Goal: Task Accomplishment & Management: Manage account settings

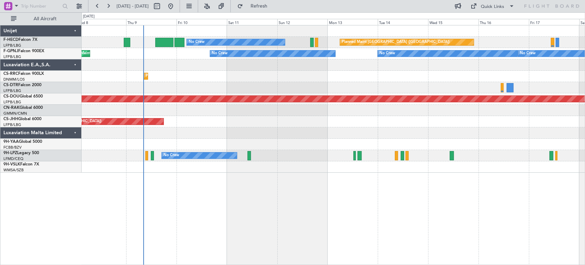
click at [113, 78] on div "Planned Maint [GEOGRAPHIC_DATA] ([GEOGRAPHIC_DATA]) No Crew No Crew No Crew Unp…" at bounding box center [333, 98] width 503 height 147
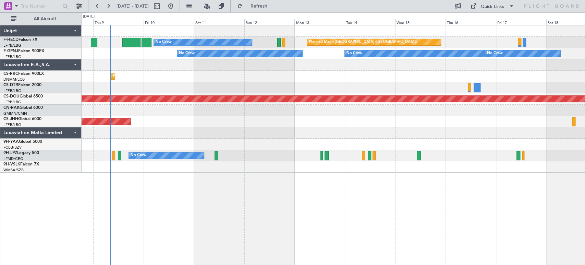
click at [161, 63] on div at bounding box center [333, 64] width 503 height 11
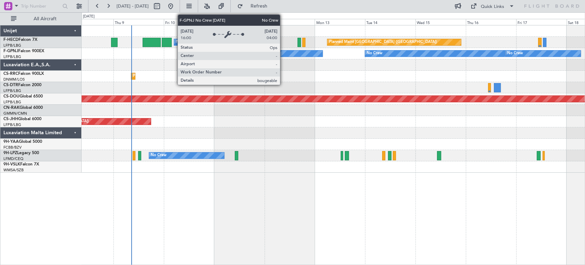
click at [87, 75] on div "Planned Maint [GEOGRAPHIC_DATA] ([GEOGRAPHIC_DATA]) No Crew No Crew No Crew No …" at bounding box center [333, 98] width 503 height 147
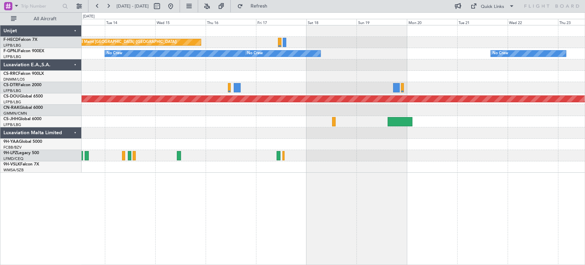
click at [195, 93] on div "Planned Maint [GEOGRAPHIC_DATA] ([GEOGRAPHIC_DATA]) No Crew No Crew No Crew No …" at bounding box center [333, 98] width 503 height 147
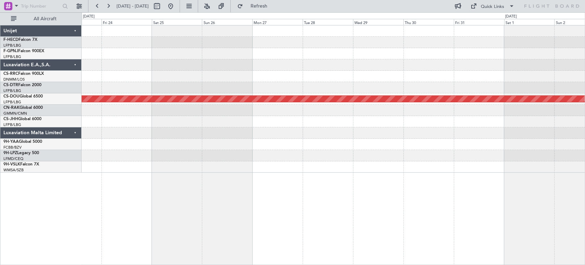
click at [141, 87] on div "No Crew Planned Maint [GEOGRAPHIC_DATA] ([GEOGRAPHIC_DATA])" at bounding box center [333, 98] width 503 height 147
click at [148, 113] on div "No Crew Planned Maint [GEOGRAPHIC_DATA] ([GEOGRAPHIC_DATA])" at bounding box center [333, 98] width 503 height 147
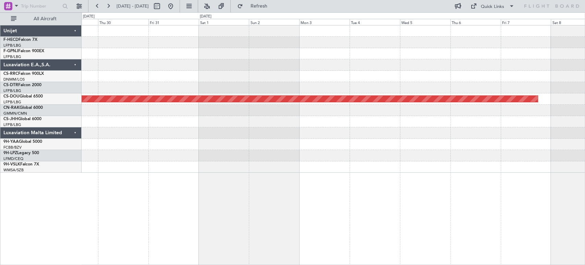
click at [104, 95] on div "Planned Maint London ([GEOGRAPHIC_DATA])" at bounding box center [333, 98] width 503 height 147
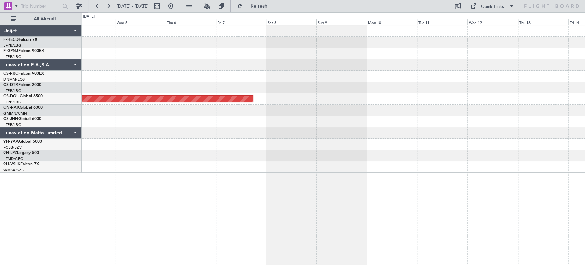
click at [89, 90] on div "Planned Maint London ([GEOGRAPHIC_DATA])" at bounding box center [333, 98] width 503 height 147
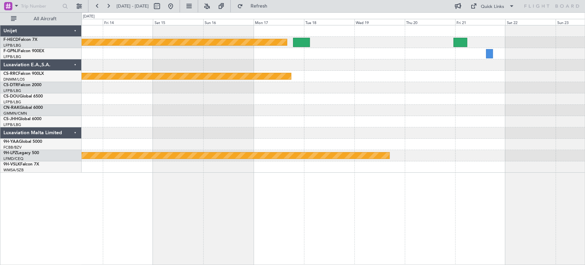
click at [179, 91] on div "Planned Maint [GEOGRAPHIC_DATA] ([GEOGRAPHIC_DATA]) Planned Maint [GEOGRAPHIC_D…" at bounding box center [333, 98] width 503 height 147
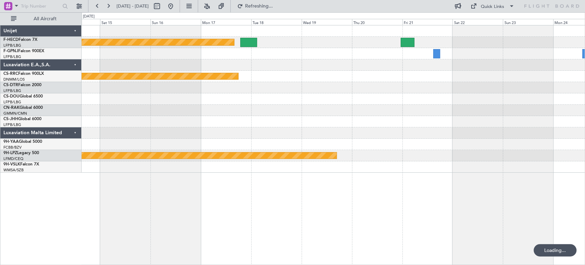
click at [189, 61] on div at bounding box center [333, 64] width 503 height 11
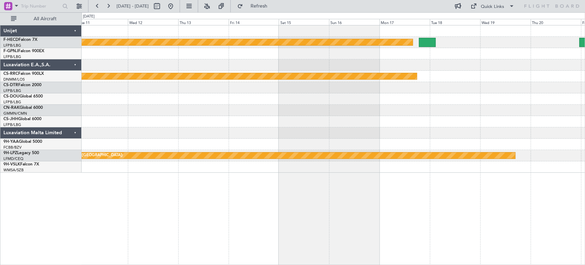
click at [430, 98] on div "Planned Maint [GEOGRAPHIC_DATA] ([GEOGRAPHIC_DATA]) Planned Maint [GEOGRAPHIC_D…" at bounding box center [333, 98] width 503 height 147
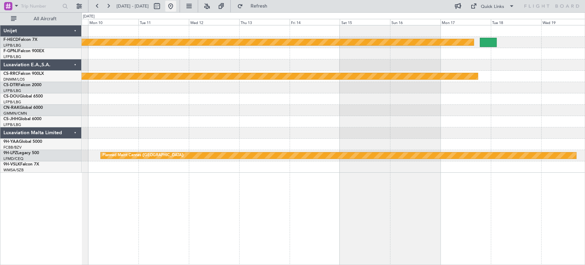
click at [176, 9] on button at bounding box center [170, 6] width 11 height 11
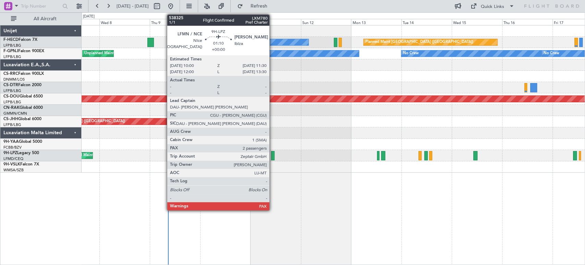
click at [273, 153] on div at bounding box center [272, 155] width 3 height 9
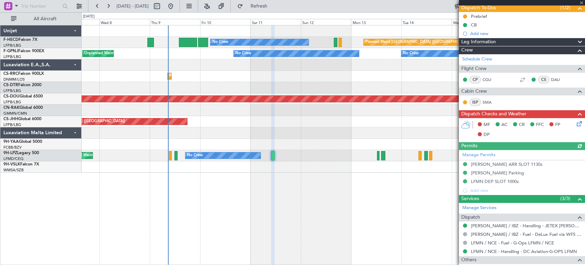
scroll to position [132, 0]
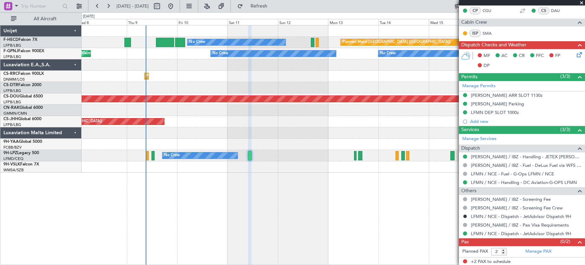
click at [132, 93] on div at bounding box center [333, 87] width 503 height 11
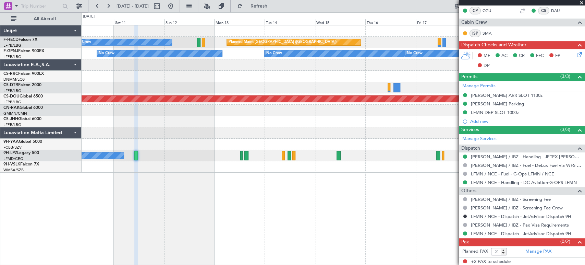
click at [297, 75] on div "No Crew Planned Maint [GEOGRAPHIC_DATA] ([GEOGRAPHIC_DATA]) No Crew No Crew No …" at bounding box center [333, 98] width 503 height 147
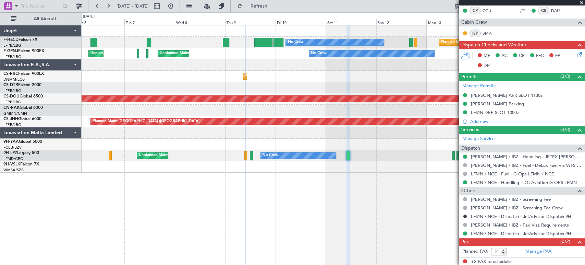
click at [235, 59] on div "No Crew Planned Maint [GEOGRAPHIC_DATA] ([GEOGRAPHIC_DATA]) No Crew AOG Maint […" at bounding box center [333, 98] width 503 height 147
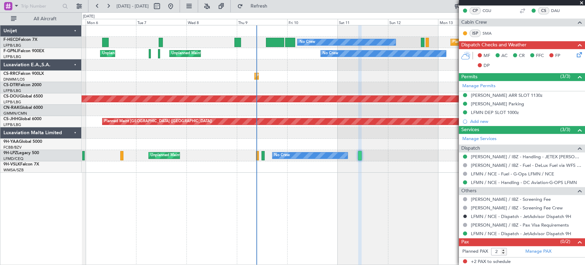
click at [249, 35] on div "No Crew Planned Maint [GEOGRAPHIC_DATA] ([GEOGRAPHIC_DATA]) No Crew AOG Maint […" at bounding box center [333, 98] width 503 height 147
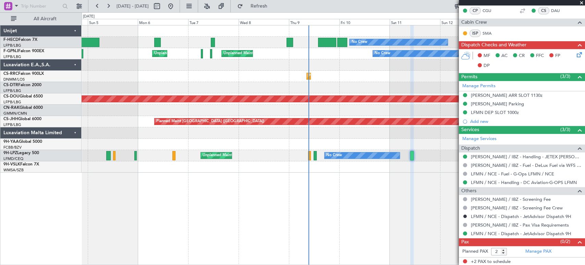
click at [187, 37] on div "No Crew Planned Maint [GEOGRAPHIC_DATA] ([GEOGRAPHIC_DATA]) No Crew AOG Maint […" at bounding box center [333, 42] width 503 height 11
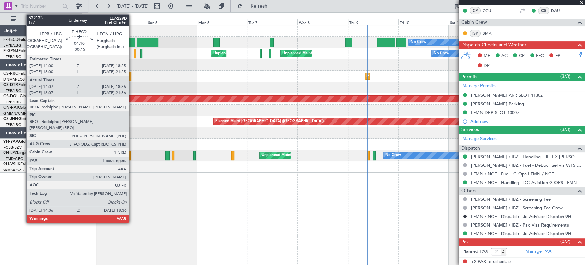
click at [132, 40] on div at bounding box center [131, 42] width 10 height 9
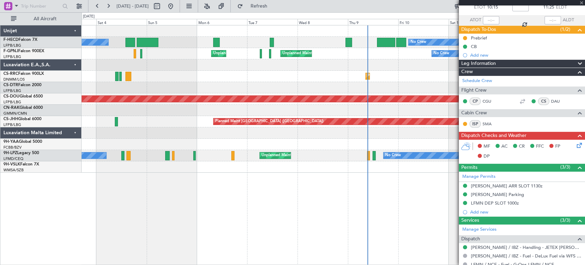
scroll to position [0, 0]
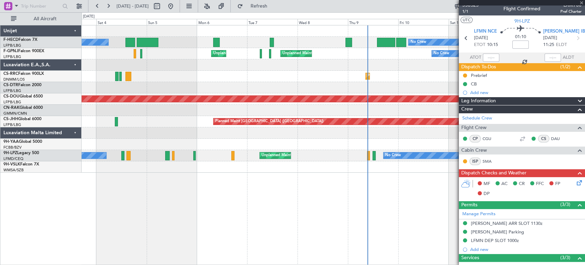
type input "-00:15"
type input "14:17"
type input "18:31"
type input "1"
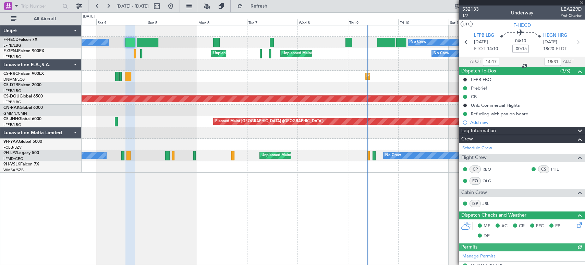
click at [472, 9] on span "532133" at bounding box center [471, 8] width 16 height 7
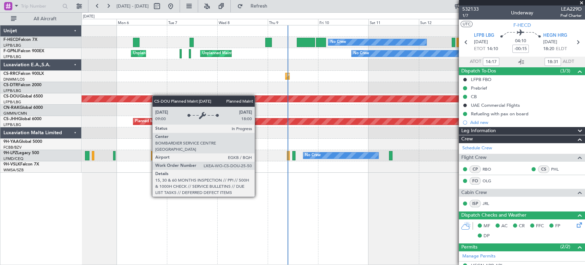
click at [142, 97] on div "No Crew Planned Maint [GEOGRAPHIC_DATA] ([GEOGRAPHIC_DATA]) No Crew AOG Maint […" at bounding box center [333, 98] width 503 height 147
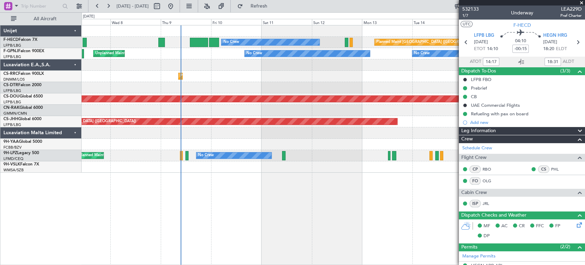
click at [159, 93] on div "No Crew Planned Maint [GEOGRAPHIC_DATA] ([GEOGRAPHIC_DATA]) Unplanned Maint [GE…" at bounding box center [333, 98] width 503 height 147
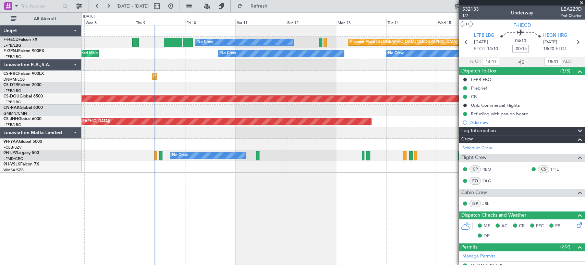
click at [201, 73] on div "No Crew Planned Maint [GEOGRAPHIC_DATA] ([GEOGRAPHIC_DATA]) Unplanned Maint [GE…" at bounding box center [333, 98] width 503 height 147
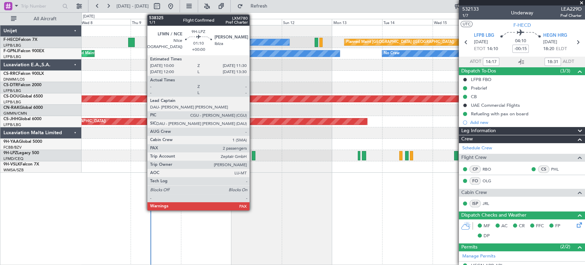
click at [253, 156] on div at bounding box center [253, 155] width 3 height 9
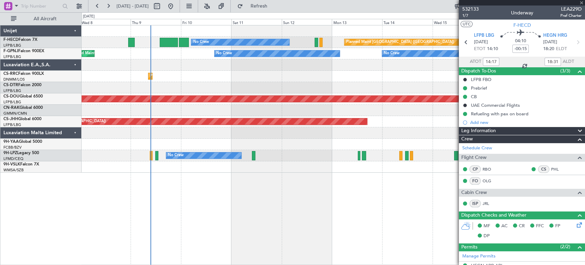
type input "2"
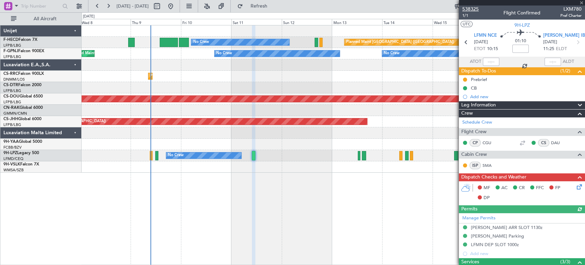
click at [476, 11] on span "538325" at bounding box center [471, 8] width 16 height 7
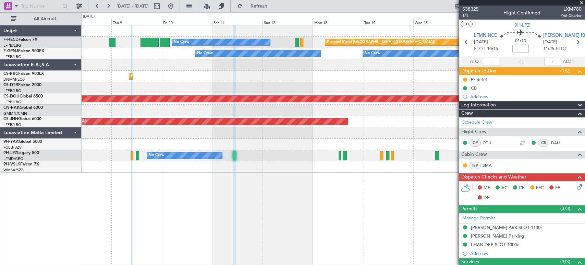
click at [160, 109] on div "No Crew Planned Maint [GEOGRAPHIC_DATA] ([GEOGRAPHIC_DATA]) No Crew No Crew No …" at bounding box center [333, 98] width 503 height 147
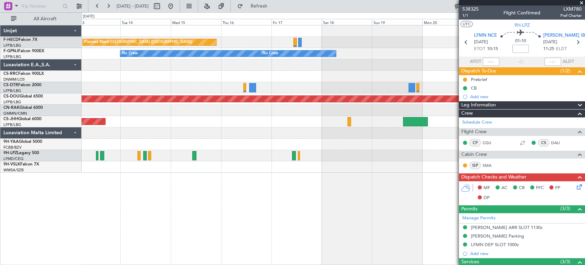
click at [120, 71] on div "Planned Maint [GEOGRAPHIC_DATA] ([GEOGRAPHIC_DATA]) No Crew No Crew No Crew No …" at bounding box center [333, 98] width 503 height 147
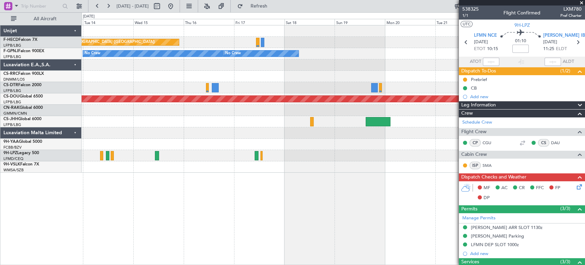
click at [179, 48] on div "Planned Maint [GEOGRAPHIC_DATA] ([GEOGRAPHIC_DATA]) No Crew No Crew No Crew No …" at bounding box center [333, 98] width 503 height 147
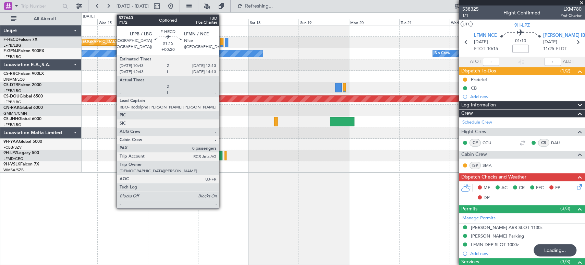
click at [222, 40] on div at bounding box center [221, 42] width 3 height 9
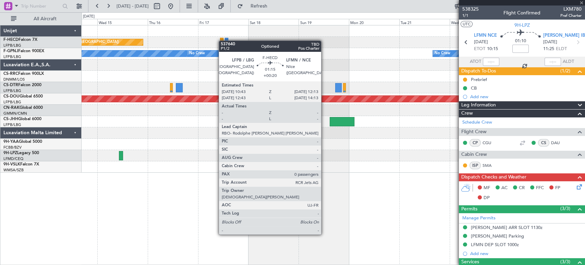
type input "+00:20"
type input "0"
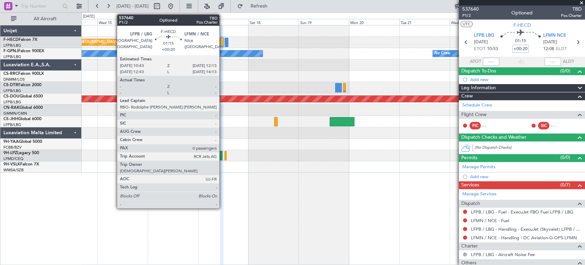
click at [222, 46] on div at bounding box center [221, 42] width 3 height 9
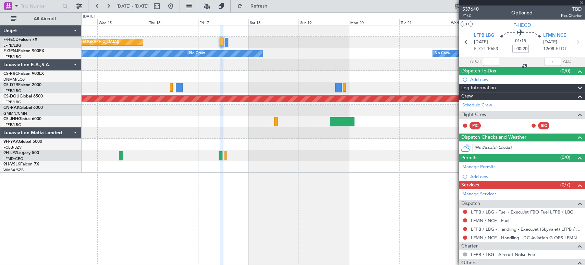
click at [478, 8] on div "537640 P1/2 Optioned TBD Pos Charter" at bounding box center [522, 12] width 126 height 14
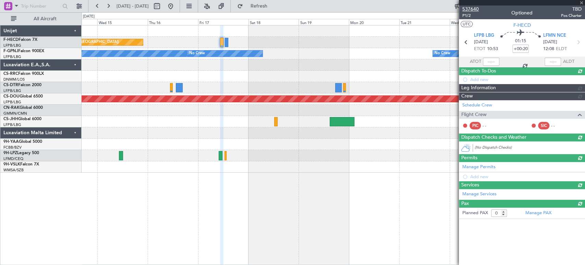
click at [473, 9] on span "537640" at bounding box center [471, 8] width 16 height 7
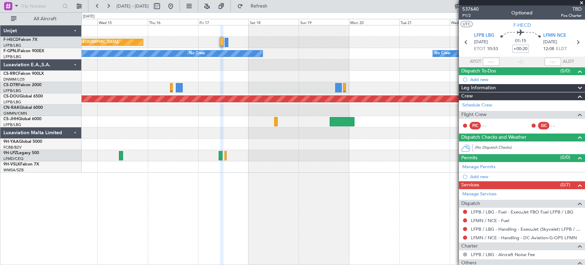
click at [382, 64] on div "Planned Maint [GEOGRAPHIC_DATA] ([GEOGRAPHIC_DATA]) No Crew No Crew No Crew No …" at bounding box center [333, 98] width 503 height 147
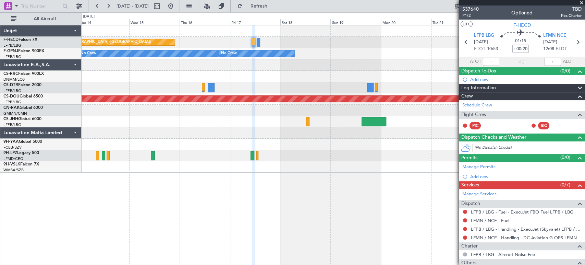
click at [423, 68] on div at bounding box center [333, 64] width 503 height 11
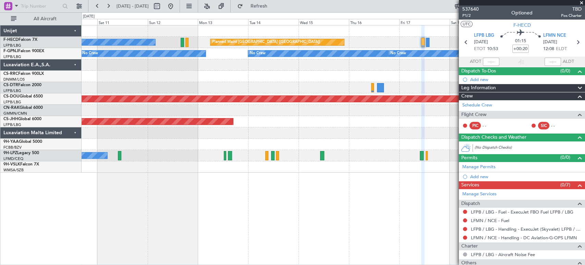
click at [456, 69] on div at bounding box center [333, 64] width 503 height 11
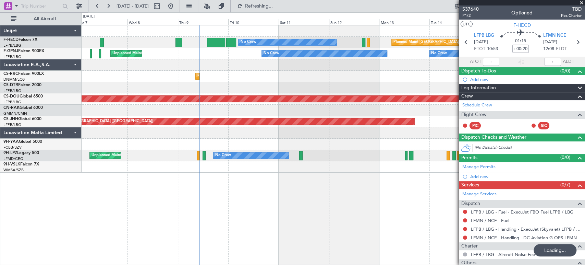
click at [227, 76] on div "Planned Maint [GEOGRAPHIC_DATA] ([GEOGRAPHIC_DATA]) No Crew No Crew No Crew Unp…" at bounding box center [333, 98] width 503 height 147
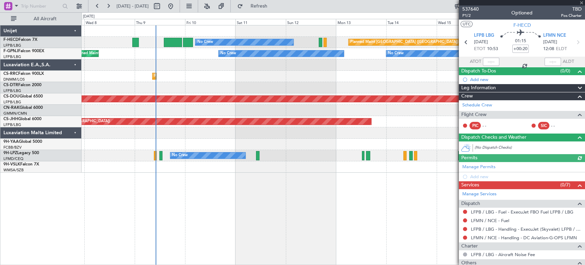
click at [181, 66] on div "Planned Maint [GEOGRAPHIC_DATA] ([GEOGRAPHIC_DATA]) No Crew No Crew No Crew No …" at bounding box center [333, 98] width 503 height 147
click at [118, 65] on div "Planned Maint [GEOGRAPHIC_DATA] ([GEOGRAPHIC_DATA]) No Crew No Crew No Crew No …" at bounding box center [333, 98] width 503 height 147
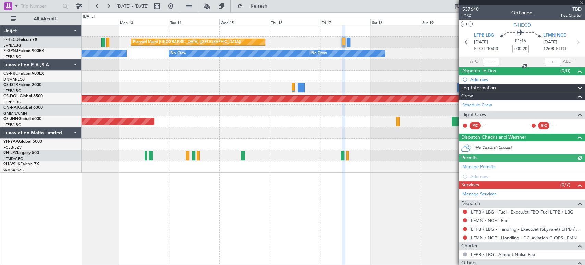
click at [133, 80] on div "Planned Maint [GEOGRAPHIC_DATA] ([GEOGRAPHIC_DATA]) No Crew No Crew No Crew No …" at bounding box center [333, 98] width 503 height 147
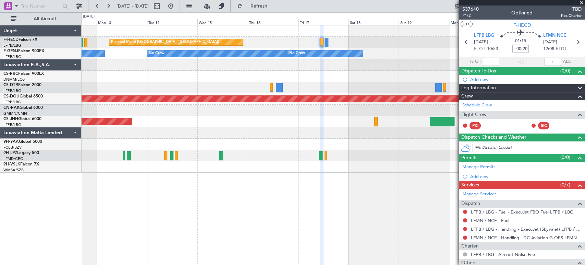
click at [242, 62] on div "Planned Maint [GEOGRAPHIC_DATA] ([GEOGRAPHIC_DATA]) No Crew No Crew No Crew No …" at bounding box center [333, 98] width 503 height 147
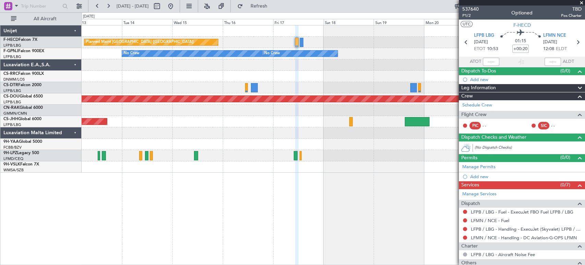
click at [246, 57] on div "No Crew No Crew No Crew No Crew" at bounding box center [333, 53] width 503 height 11
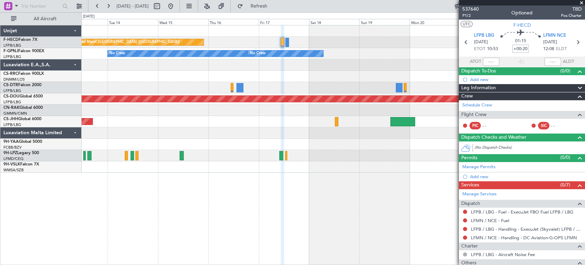
click at [384, 57] on div "Planned Maint [GEOGRAPHIC_DATA] ([GEOGRAPHIC_DATA]) No Crew No Crew No Crew No …" at bounding box center [333, 98] width 503 height 147
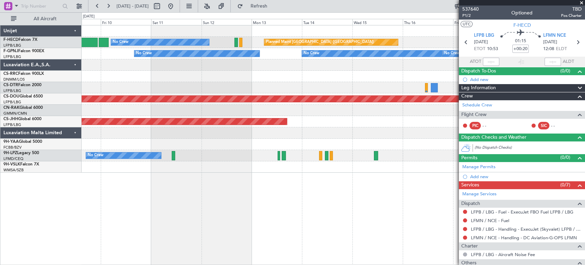
click at [414, 59] on div at bounding box center [333, 64] width 503 height 11
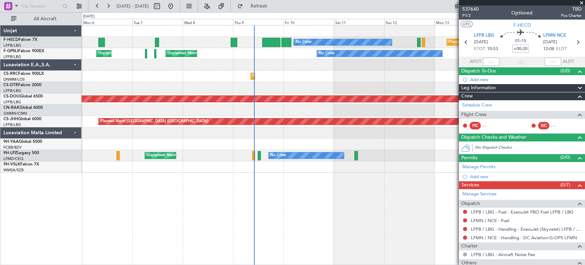
click at [287, 57] on div "Planned Maint [GEOGRAPHIC_DATA] ([GEOGRAPHIC_DATA]) No Crew No Crew AOG Maint […" at bounding box center [333, 98] width 503 height 147
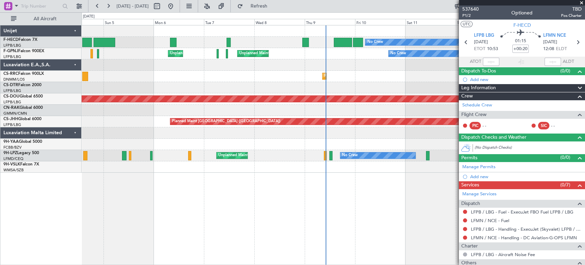
click at [326, 66] on div at bounding box center [333, 64] width 503 height 11
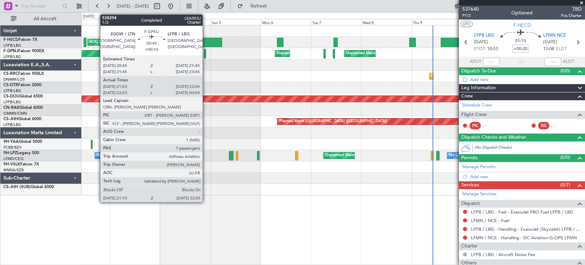
click at [206, 52] on div at bounding box center [205, 53] width 2 height 9
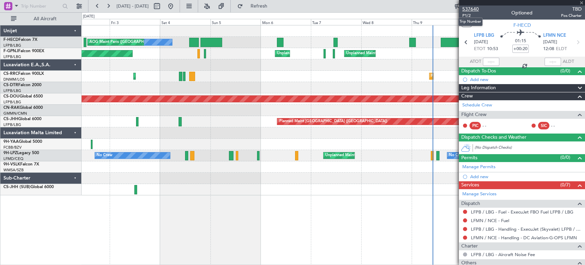
click at [473, 8] on span "537640" at bounding box center [471, 8] width 16 height 7
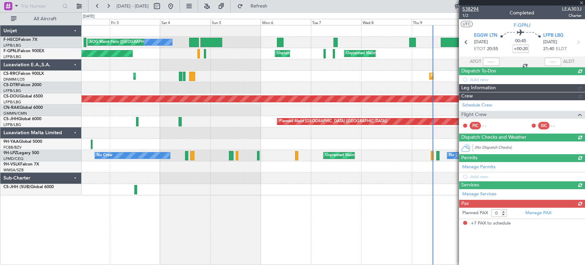
type input "+00:10"
type input "21:13"
type input "21:59"
type input "7"
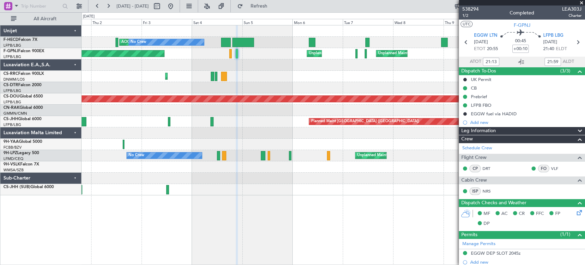
click at [240, 60] on div "No Crew AOG Maint [GEOGRAPHIC_DATA] ([GEOGRAPHIC_DATA]) No Crew Planned Maint […" at bounding box center [333, 110] width 503 height 170
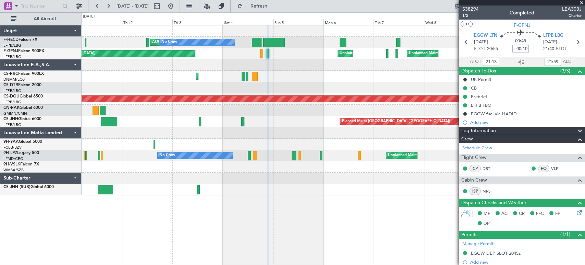
click at [241, 53] on div "No Crew AOG Maint [GEOGRAPHIC_DATA] ([GEOGRAPHIC_DATA]) No Crew Planned Maint […" at bounding box center [333, 110] width 503 height 170
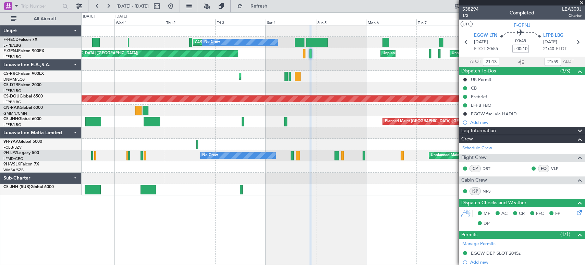
click at [268, 55] on div "Planned Maint [GEOGRAPHIC_DATA] ([GEOGRAPHIC_DATA]) Unplanned Maint [GEOGRAPHIC…" at bounding box center [333, 53] width 503 height 11
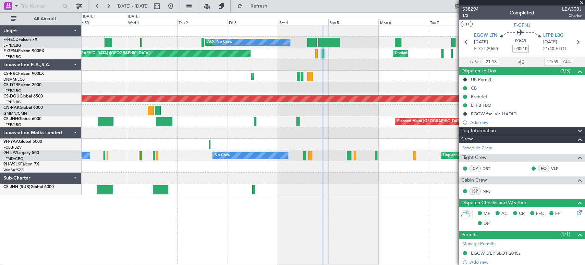
click at [276, 53] on div "Planned Maint [GEOGRAPHIC_DATA] ([GEOGRAPHIC_DATA]) Unplanned Maint [GEOGRAPHIC…" at bounding box center [333, 53] width 503 height 11
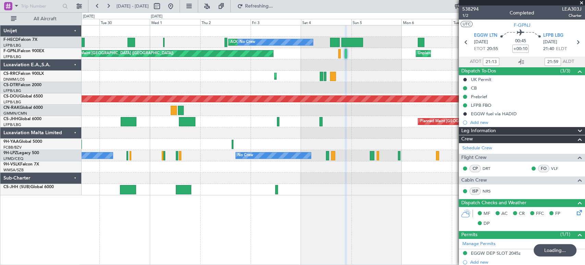
click at [302, 52] on div "Planned Maint [GEOGRAPHIC_DATA] ([GEOGRAPHIC_DATA]) Unplanned Maint [GEOGRAPHIC…" at bounding box center [333, 53] width 503 height 11
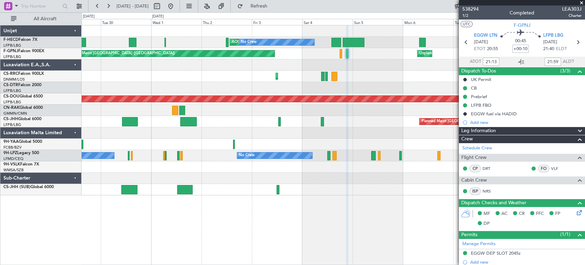
click at [307, 57] on div "Planned Maint [GEOGRAPHIC_DATA] ([GEOGRAPHIC_DATA]) Unplanned Maint [GEOGRAPHIC…" at bounding box center [333, 53] width 503 height 11
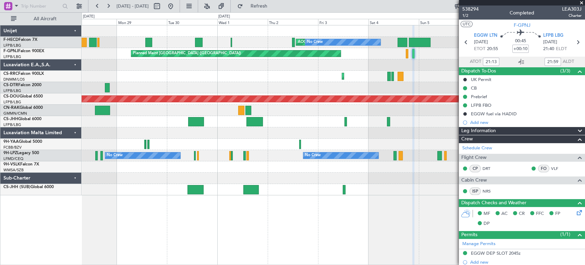
click at [316, 59] on div at bounding box center [333, 64] width 503 height 11
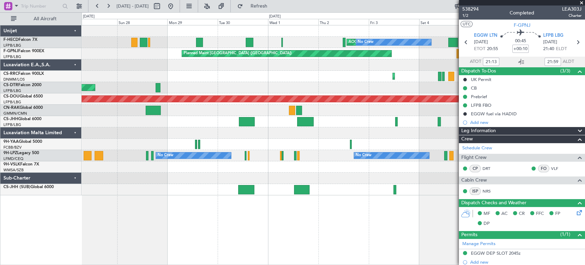
click at [296, 61] on div at bounding box center [333, 64] width 503 height 11
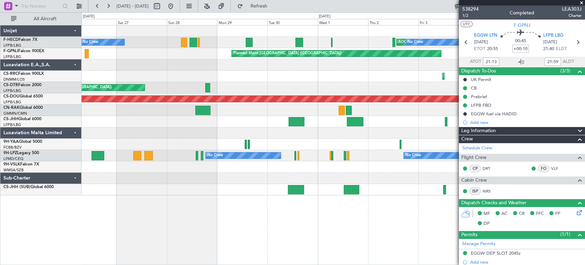
click at [266, 61] on div at bounding box center [333, 64] width 503 height 11
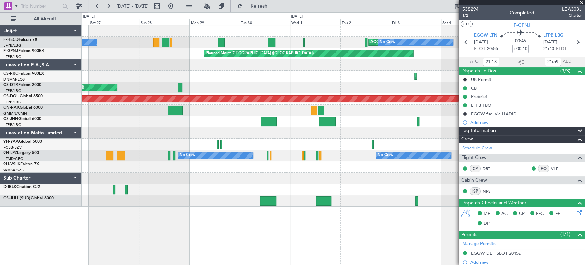
click at [166, 65] on div at bounding box center [333, 64] width 503 height 11
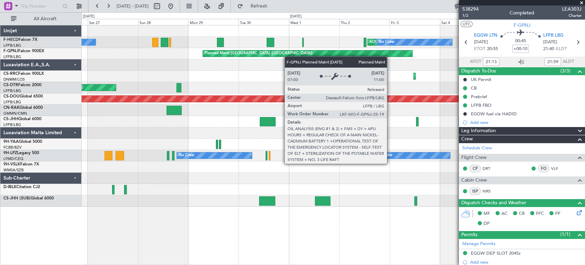
click at [303, 55] on div "Planned Maint [GEOGRAPHIC_DATA] ([GEOGRAPHIC_DATA])" at bounding box center [307, 53] width 209 height 6
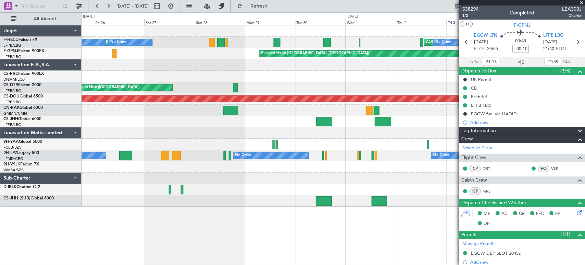
click at [336, 58] on div "AOG Maint Paris ([GEOGRAPHIC_DATA]) No Crew No Crew Planned Maint [GEOGRAPHIC_D…" at bounding box center [333, 115] width 503 height 181
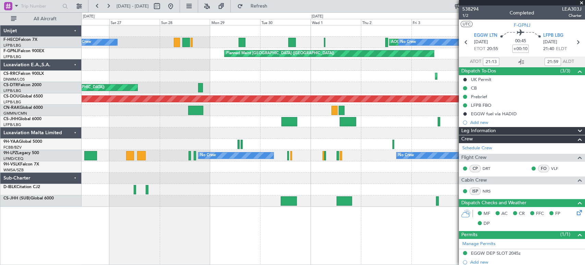
click at [232, 63] on div at bounding box center [333, 64] width 503 height 11
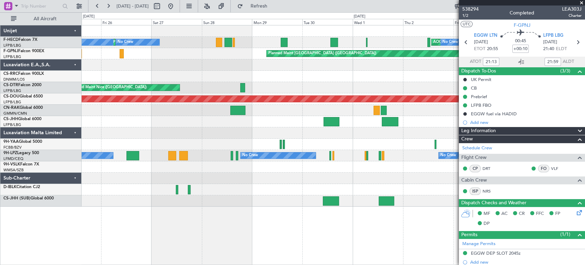
click at [321, 61] on div at bounding box center [333, 64] width 503 height 11
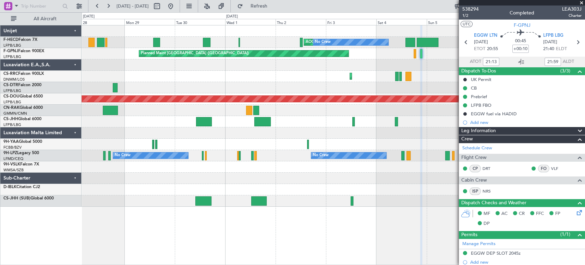
click at [148, 73] on div "AOG Maint Paris ([GEOGRAPHIC_DATA]) No Crew No Crew No Crew Planned Maint [GEOG…" at bounding box center [333, 115] width 503 height 181
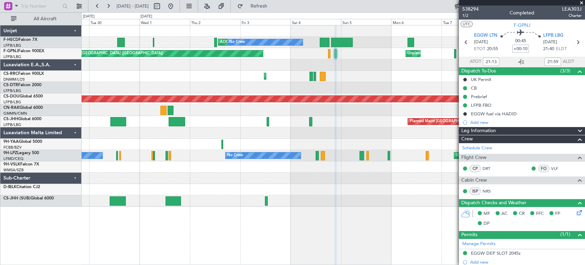
click at [245, 71] on div "AOG Maint Paris ([GEOGRAPHIC_DATA]) No Crew No Crew Planned Maint [GEOGRAPHIC_D…" at bounding box center [333, 115] width 503 height 181
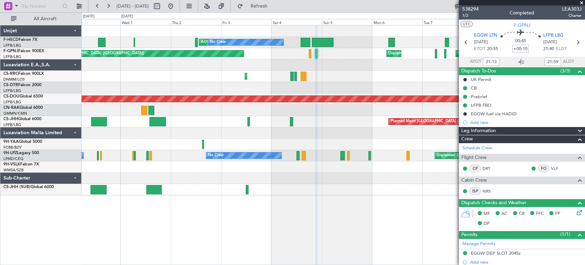
click at [271, 65] on div "AOG Maint Paris ([GEOGRAPHIC_DATA]) No Crew No Crew Planned Maint [GEOGRAPHIC_D…" at bounding box center [333, 110] width 503 height 170
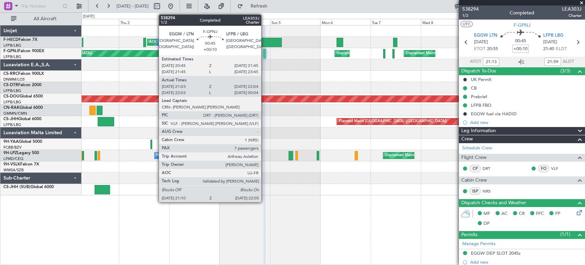
click at [264, 53] on div at bounding box center [265, 53] width 2 height 9
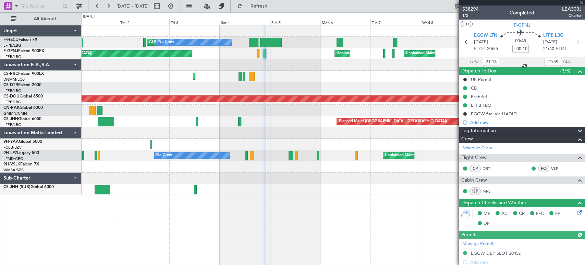
click at [476, 10] on span "538294" at bounding box center [471, 8] width 16 height 7
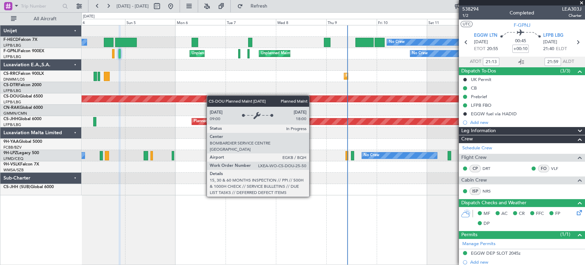
click at [194, 98] on div "No Crew No Crew Planned Maint [GEOGRAPHIC_DATA] ([GEOGRAPHIC_DATA]) AOG Maint […" at bounding box center [333, 110] width 503 height 170
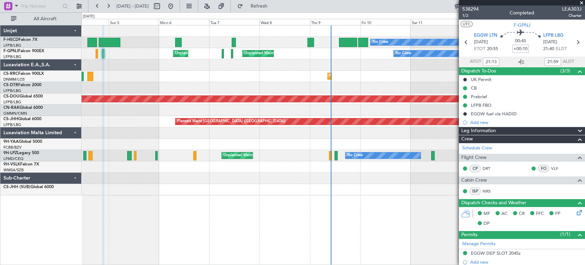
click at [170, 96] on div "No Crew Planned Maint [GEOGRAPHIC_DATA] ([GEOGRAPHIC_DATA]) No Crew AOG Maint […" at bounding box center [333, 110] width 503 height 170
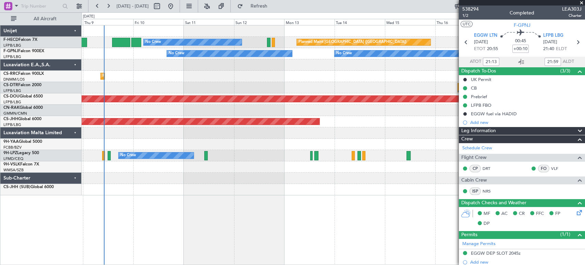
click at [167, 79] on div "Planned Maint Lagos ([PERSON_NAME])" at bounding box center [333, 76] width 503 height 11
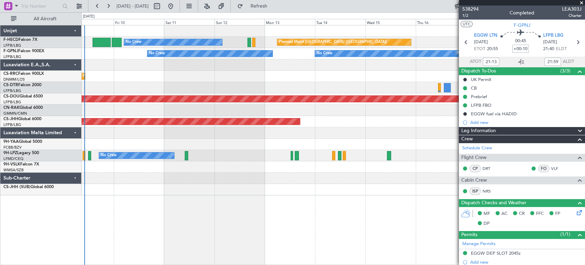
click at [188, 76] on div "Planned Maint Lagos ([PERSON_NAME])" at bounding box center [333, 76] width 503 height 11
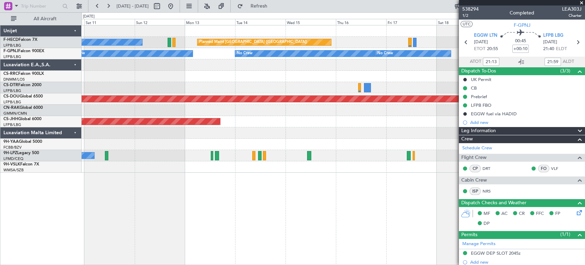
click at [212, 72] on div "No Crew Planned Maint [GEOGRAPHIC_DATA] ([GEOGRAPHIC_DATA]) No Crew No Crew No …" at bounding box center [333, 98] width 503 height 147
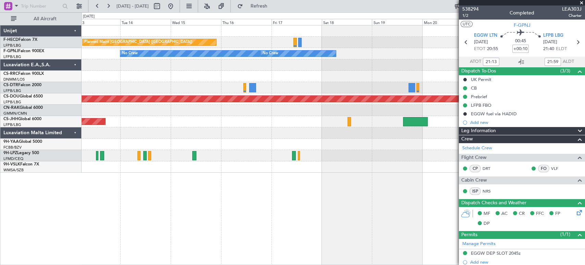
click at [300, 44] on div "Planned Maint [GEOGRAPHIC_DATA] ([GEOGRAPHIC_DATA]) No Crew" at bounding box center [333, 42] width 503 height 11
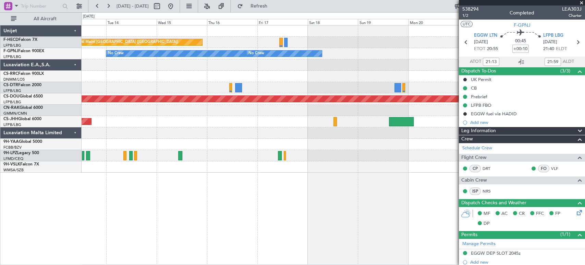
click at [258, 40] on div "Planned Maint [GEOGRAPHIC_DATA] ([GEOGRAPHIC_DATA]) No Crew No Crew No Crew No …" at bounding box center [333, 98] width 503 height 147
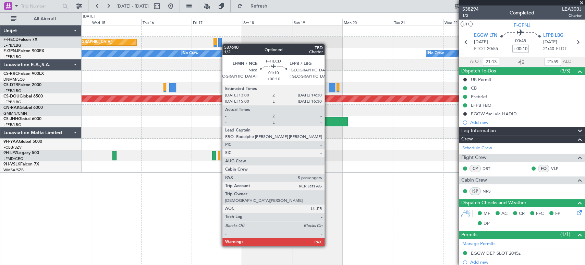
click at [221, 45] on div "Planned Maint [GEOGRAPHIC_DATA] ([GEOGRAPHIC_DATA]) Planned Maint [GEOGRAPHIC_D…" at bounding box center [333, 42] width 503 height 11
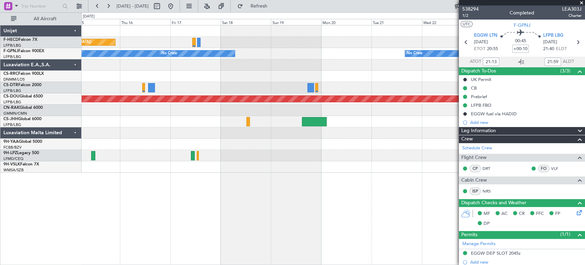
click at [184, 88] on div at bounding box center [333, 87] width 503 height 11
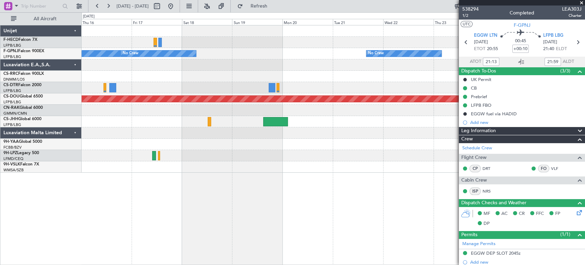
click at [205, 88] on div "Planned Maint [GEOGRAPHIC_DATA] ([GEOGRAPHIC_DATA]) Planned Maint [GEOGRAPHIC_D…" at bounding box center [333, 98] width 503 height 147
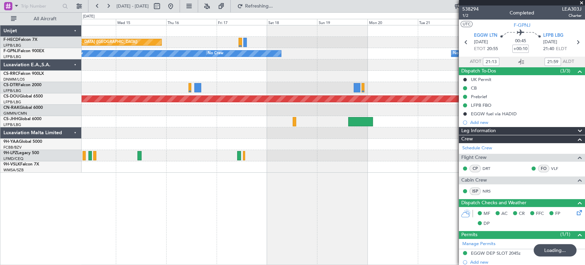
click at [276, 76] on div at bounding box center [333, 76] width 503 height 11
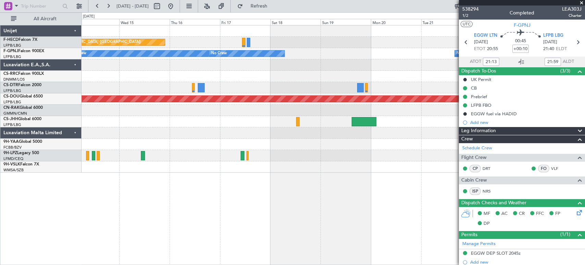
click at [244, 40] on div "Planned Maint [GEOGRAPHIC_DATA] ([GEOGRAPHIC_DATA]) No Crew" at bounding box center [333, 42] width 503 height 11
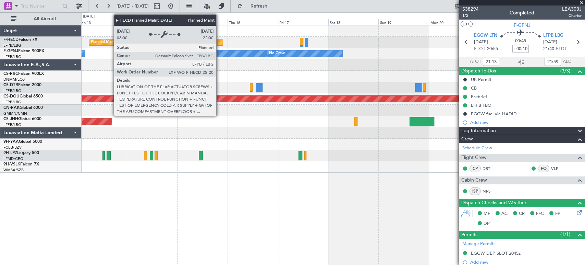
click at [274, 37] on div "Planned Maint [GEOGRAPHIC_DATA] ([GEOGRAPHIC_DATA]) No Crew" at bounding box center [333, 42] width 503 height 11
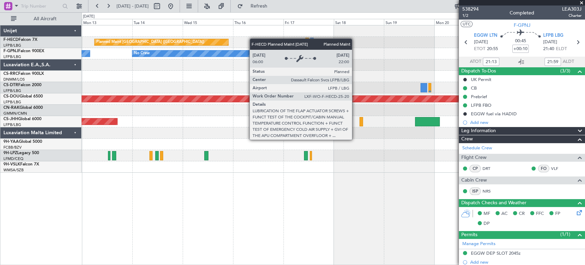
click at [217, 40] on div "Planned Maint [GEOGRAPHIC_DATA] ([GEOGRAPHIC_DATA]) No Crew" at bounding box center [333, 42] width 503 height 11
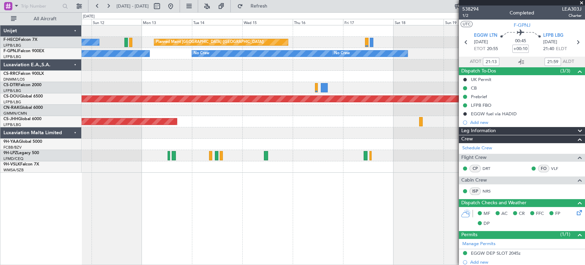
click at [302, 36] on div "Planned Maint [GEOGRAPHIC_DATA] ([GEOGRAPHIC_DATA]) No Crew No Crew No Crew No …" at bounding box center [333, 98] width 503 height 147
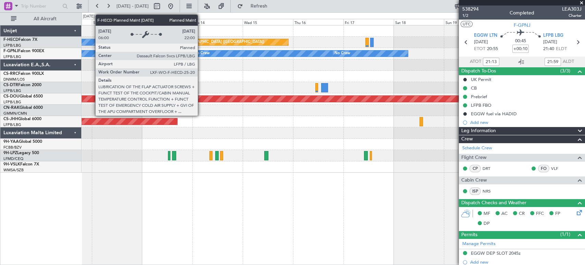
click at [235, 38] on div "Planned Maint [GEOGRAPHIC_DATA] ([GEOGRAPHIC_DATA]) No Crew" at bounding box center [333, 42] width 503 height 11
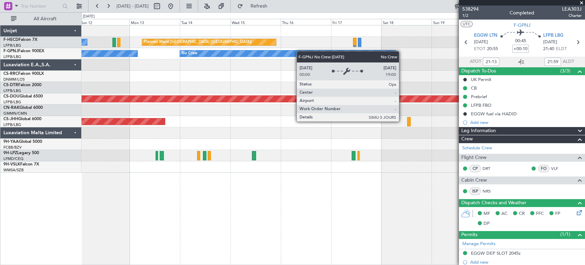
click at [232, 56] on div "Planned Maint [GEOGRAPHIC_DATA] ([GEOGRAPHIC_DATA]) No Crew No Crew No Crew No …" at bounding box center [333, 98] width 503 height 147
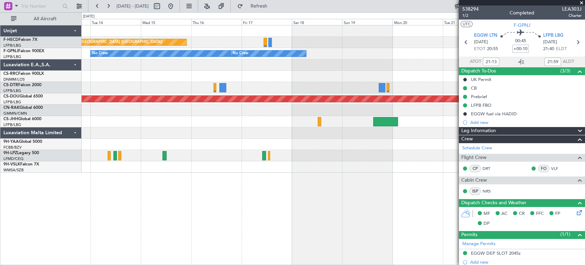
click at [192, 44] on div "Planned Maint [GEOGRAPHIC_DATA] ([GEOGRAPHIC_DATA]) No Crew" at bounding box center [333, 42] width 503 height 11
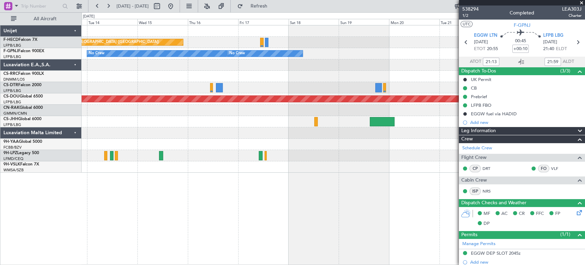
click at [190, 40] on div "Planned Maint [GEOGRAPHIC_DATA] ([GEOGRAPHIC_DATA]) No Crew No Crew No Crew No …" at bounding box center [333, 98] width 503 height 147
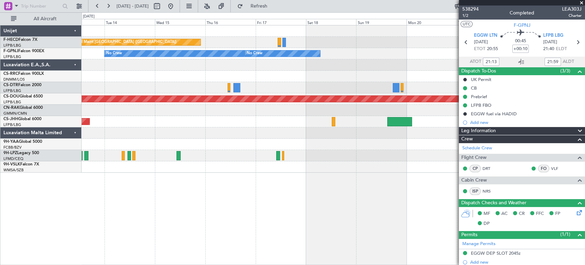
click at [239, 37] on div "Planned Maint [GEOGRAPHIC_DATA] ([GEOGRAPHIC_DATA]) No Crew No Crew No Crew No …" at bounding box center [333, 98] width 503 height 147
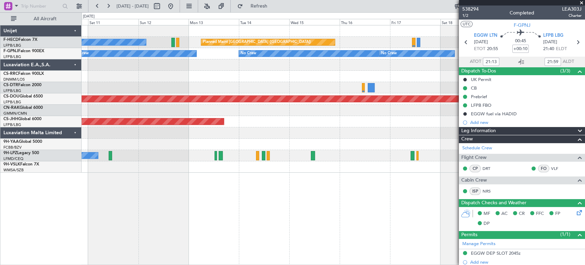
click at [280, 75] on div "Planned Maint [GEOGRAPHIC_DATA] ([GEOGRAPHIC_DATA]) No Crew No Crew No Crew No …" at bounding box center [333, 98] width 503 height 147
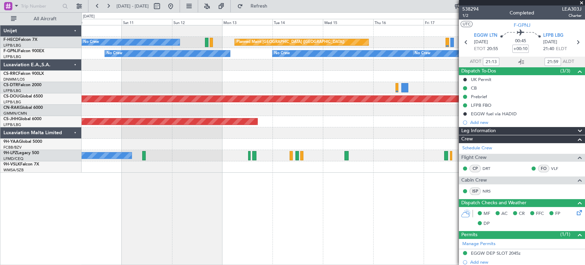
click at [320, 71] on div "Planned Maint [GEOGRAPHIC_DATA] ([GEOGRAPHIC_DATA]) No Crew No Crew No Crew No …" at bounding box center [333, 98] width 503 height 147
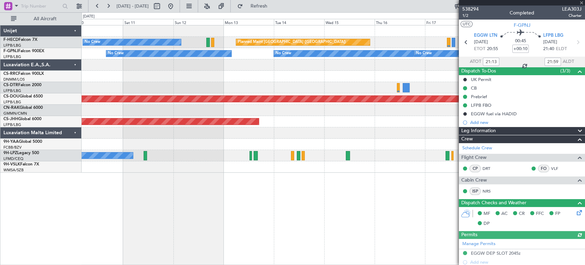
click at [123, 58] on div "No Crew Planned Maint [GEOGRAPHIC_DATA] ([GEOGRAPHIC_DATA]) No Crew No Crew No …" at bounding box center [333, 98] width 503 height 147
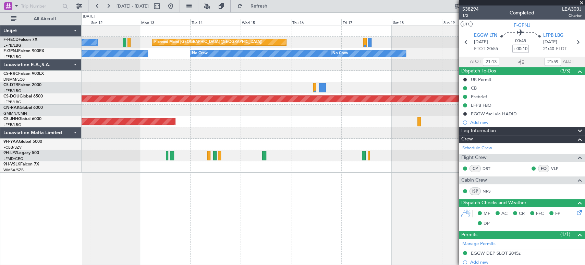
click at [150, 59] on div "No Crew Planned Maint [GEOGRAPHIC_DATA] ([GEOGRAPHIC_DATA]) No Crew No Crew No …" at bounding box center [333, 98] width 503 height 147
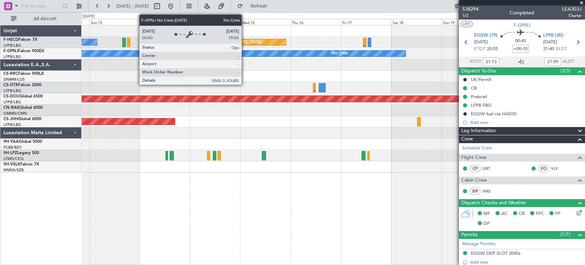
click at [150, 62] on div "No Crew Planned Maint [GEOGRAPHIC_DATA] ([GEOGRAPHIC_DATA]) No Crew No Crew No …" at bounding box center [333, 98] width 503 height 147
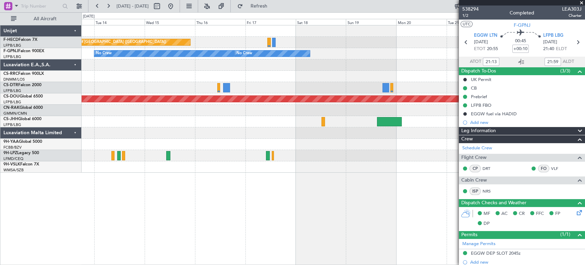
click at [214, 46] on div "Planned Maint [GEOGRAPHIC_DATA] ([GEOGRAPHIC_DATA]) No Crew" at bounding box center [333, 42] width 503 height 11
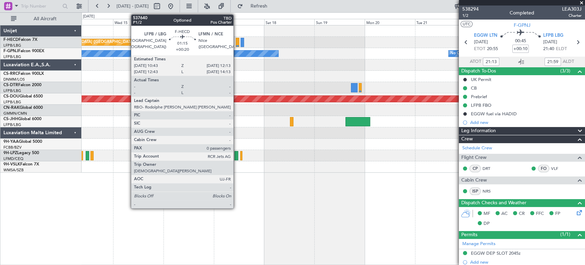
click at [237, 40] on div at bounding box center [237, 42] width 3 height 9
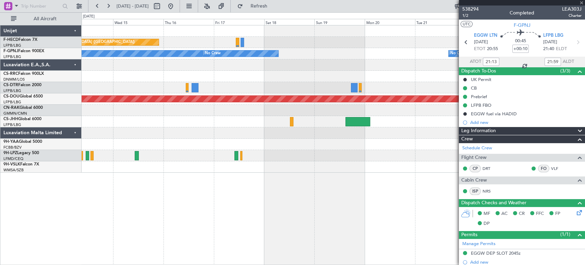
type input "+00:20"
type input "0"
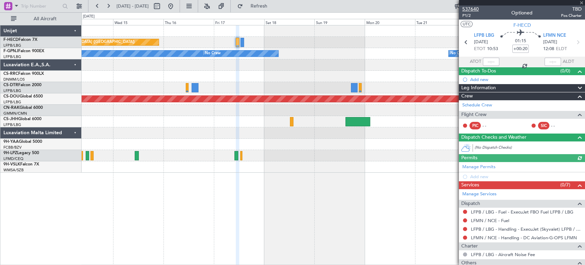
click at [470, 6] on span "537640" at bounding box center [471, 8] width 16 height 7
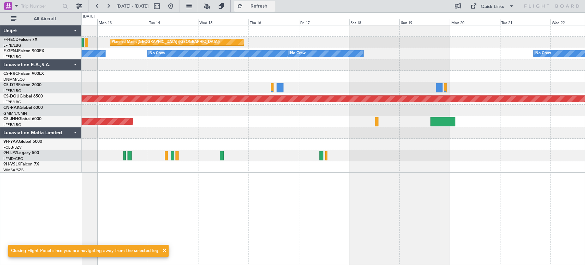
click at [273, 5] on span "Refresh" at bounding box center [259, 6] width 29 height 5
